Goal: Transaction & Acquisition: Purchase product/service

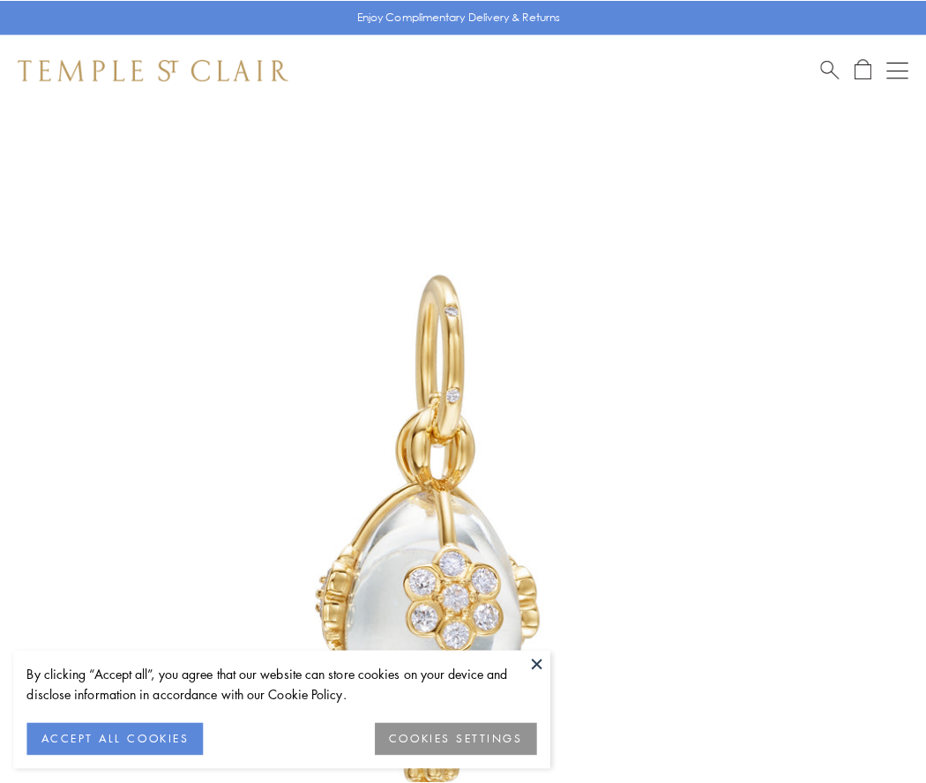
scroll to position [17, 0]
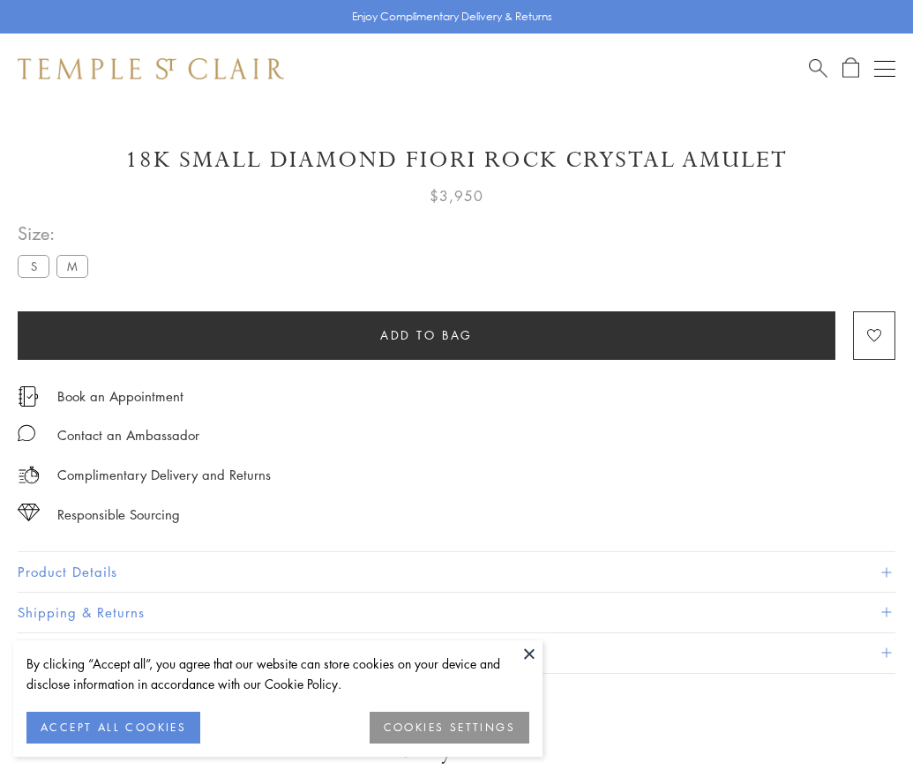
click at [426, 334] on span "Add to bag" at bounding box center [426, 334] width 93 height 19
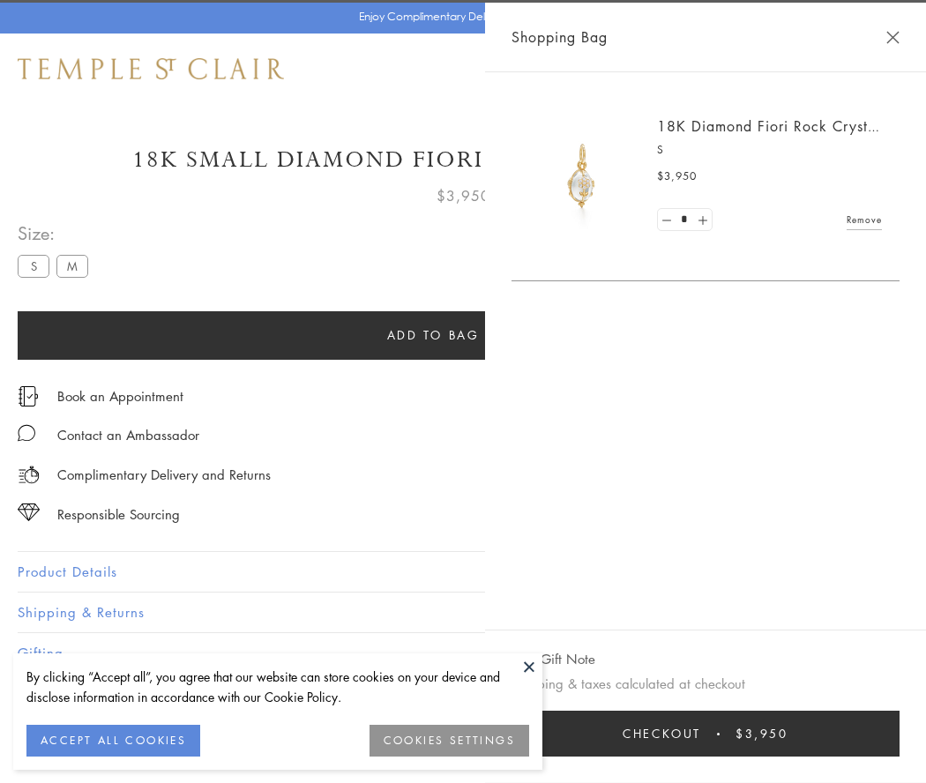
click at [864, 734] on button "Checkout $3,950" at bounding box center [705, 734] width 388 height 46
